Goal: Transaction & Acquisition: Purchase product/service

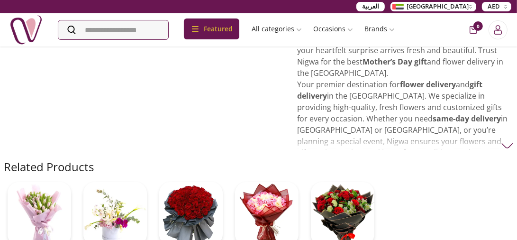
scroll to position [285, 0]
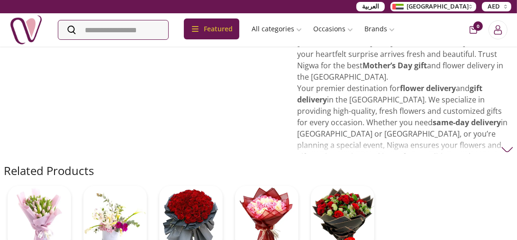
click at [508, 144] on img at bounding box center [508, 150] width 12 height 12
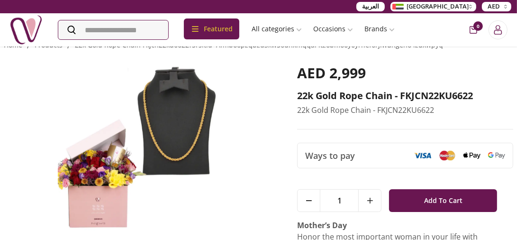
scroll to position [0, 0]
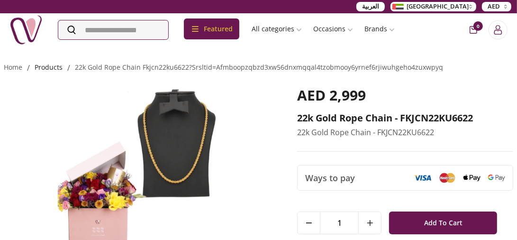
click at [43, 67] on link "products" at bounding box center [49, 67] width 28 height 9
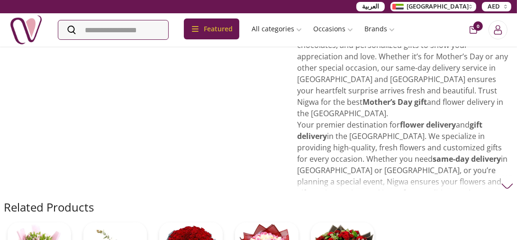
scroll to position [332, 0]
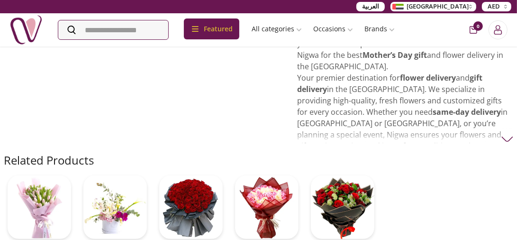
click at [504, 133] on img at bounding box center [508, 139] width 12 height 12
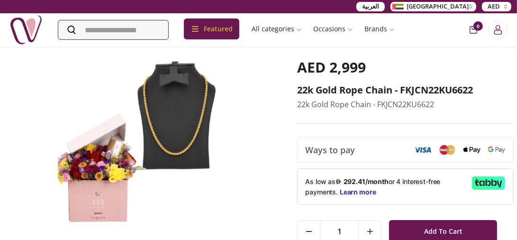
scroll to position [47, 0]
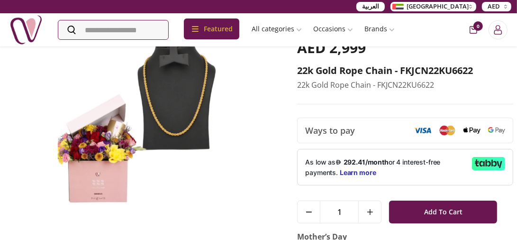
click at [481, 163] on icon at bounding box center [488, 163] width 33 height 13
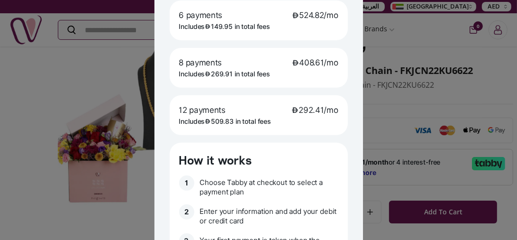
scroll to position [237, 0]
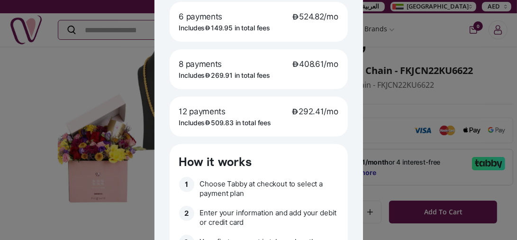
click at [314, 130] on div "12 payments 292.41/mo Includes 509.83 in total fees" at bounding box center [259, 117] width 178 height 40
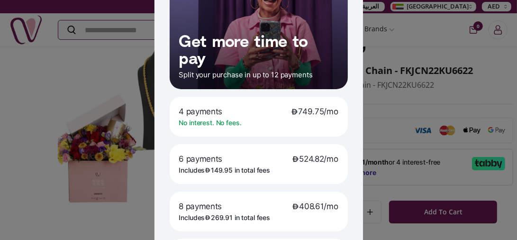
scroll to position [0, 0]
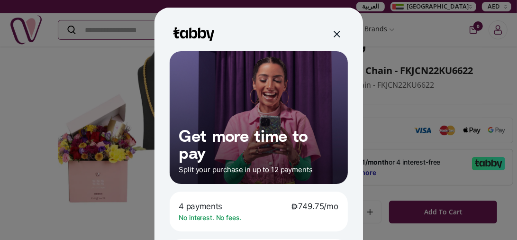
click at [333, 38] on div at bounding box center [336, 34] width 15 height 15
click at [333, 33] on div at bounding box center [336, 33] width 11 height 11
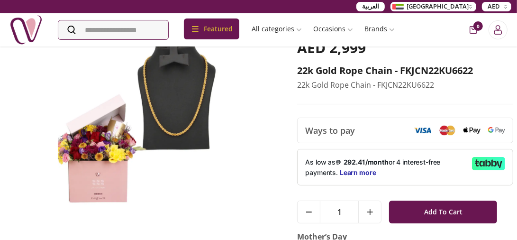
click at [252, 82] on img at bounding box center [141, 122] width 275 height 167
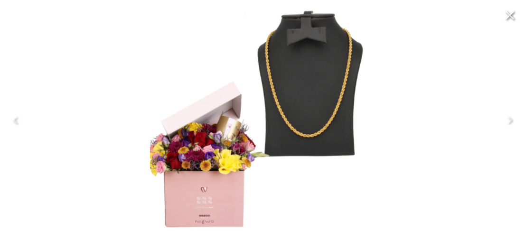
click at [508, 12] on icon "Close" at bounding box center [509, 15] width 15 height 15
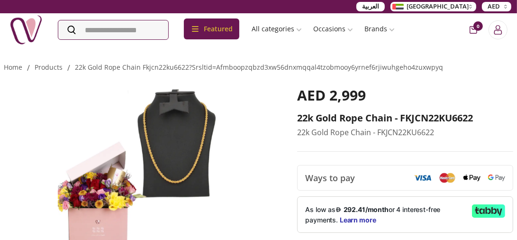
click at [475, 31] on icon "cart-button" at bounding box center [474, 30] width 8 height 8
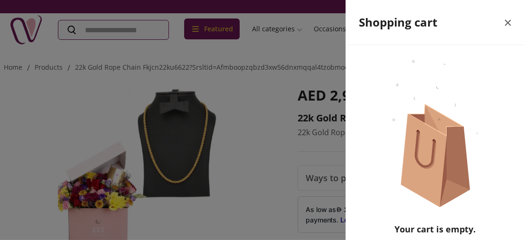
click at [502, 22] on icon "close" at bounding box center [507, 22] width 11 height 11
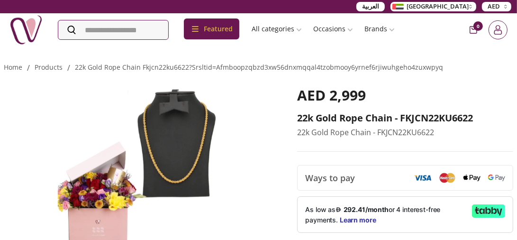
click at [499, 30] on icon "Login" at bounding box center [499, 32] width 8 height 5
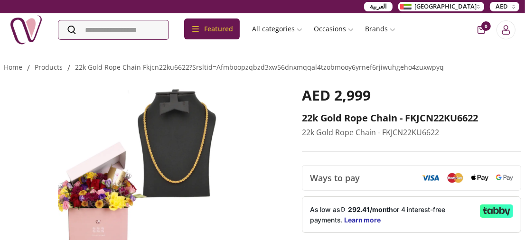
click at [375, 30] on button "Close panel" at bounding box center [373, 25] width 16 height 16
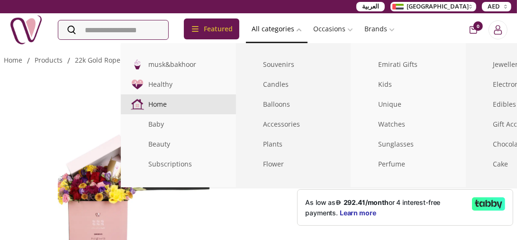
scroll to position [47, 0]
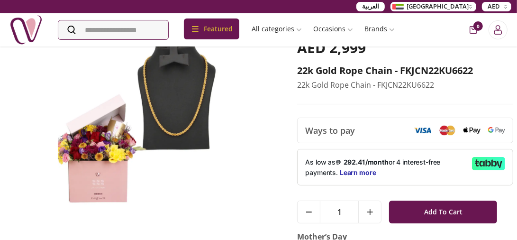
click at [106, 84] on img at bounding box center [141, 122] width 275 height 167
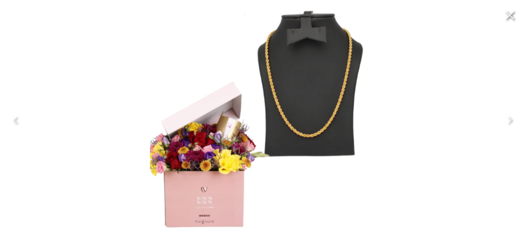
click at [512, 16] on icon "Close" at bounding box center [509, 15] width 15 height 15
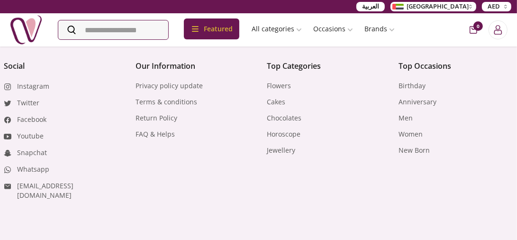
scroll to position [664, 0]
click at [282, 145] on link "Jewellery" at bounding box center [281, 149] width 28 height 9
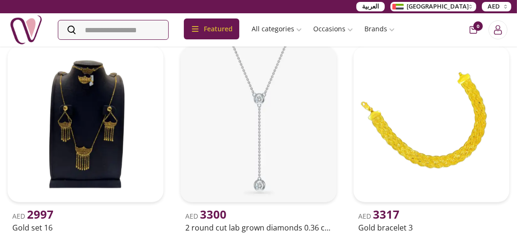
scroll to position [3984, 0]
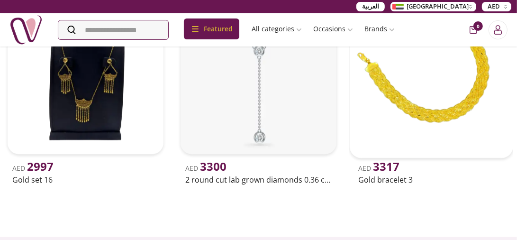
click at [392, 131] on img at bounding box center [432, 76] width 164 height 164
